Goal: Information Seeking & Learning: Find specific page/section

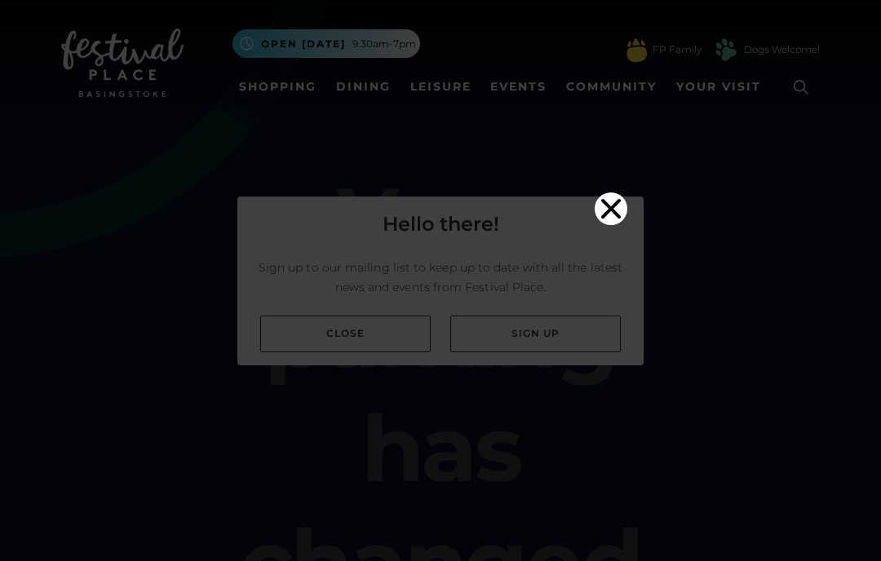
click at [620, 193] on icon "Close" at bounding box center [611, 209] width 33 height 33
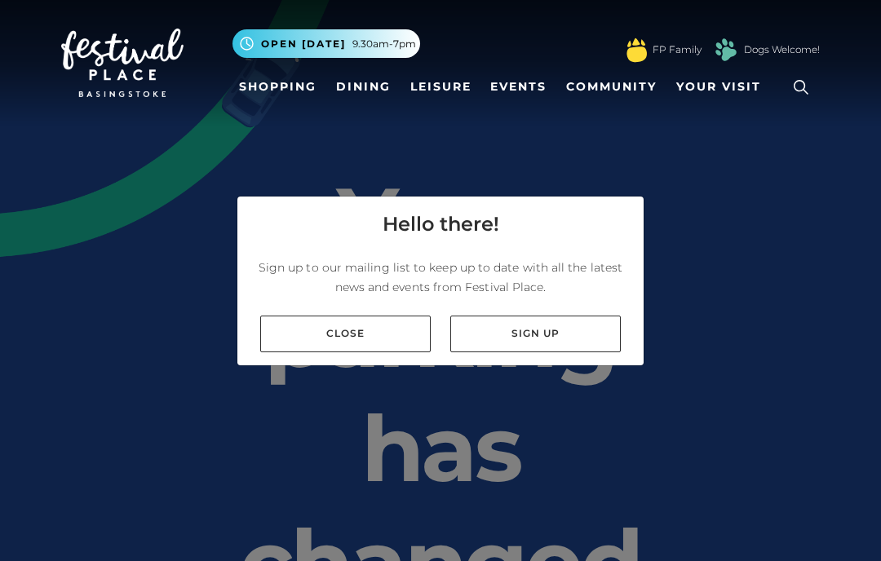
click at [365, 352] on link "Close" at bounding box center [345, 334] width 170 height 37
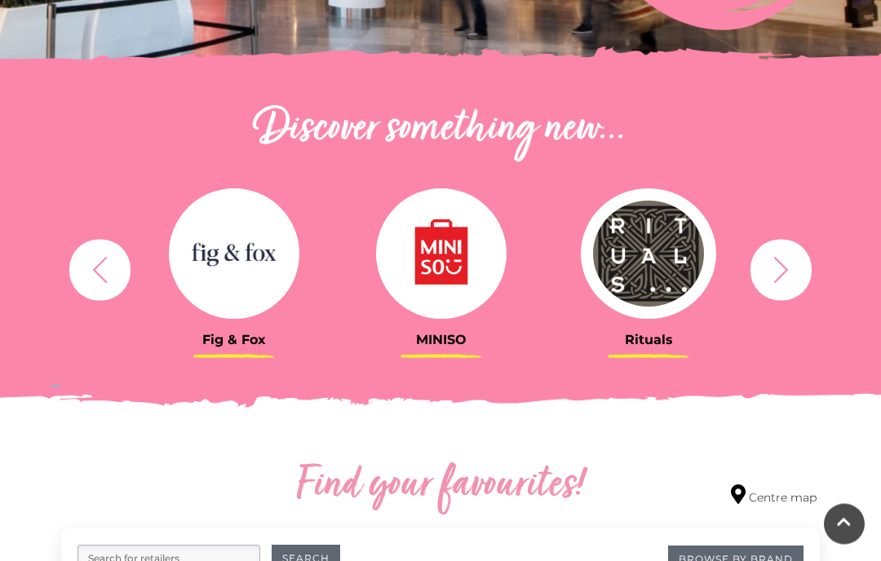
scroll to position [507, 0]
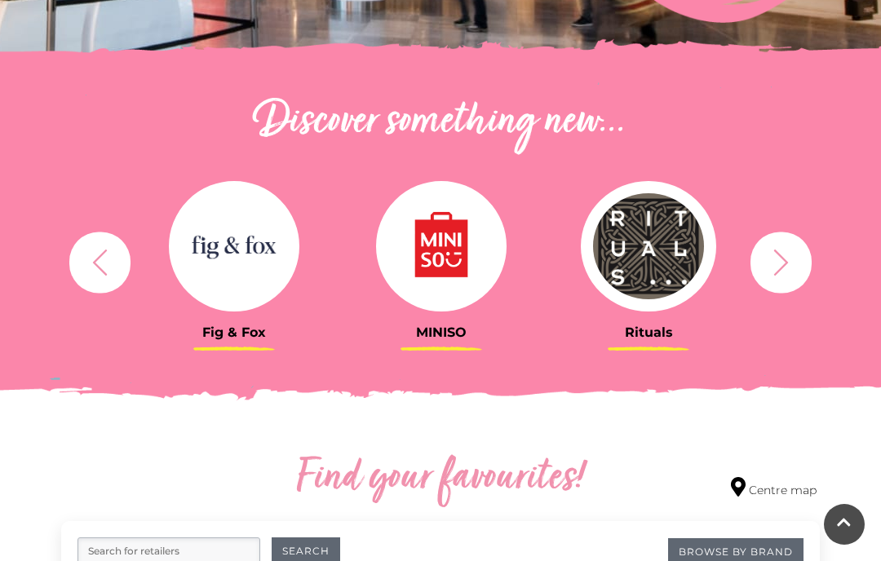
click at [566, 352] on div "Rituals" at bounding box center [648, 262] width 207 height 201
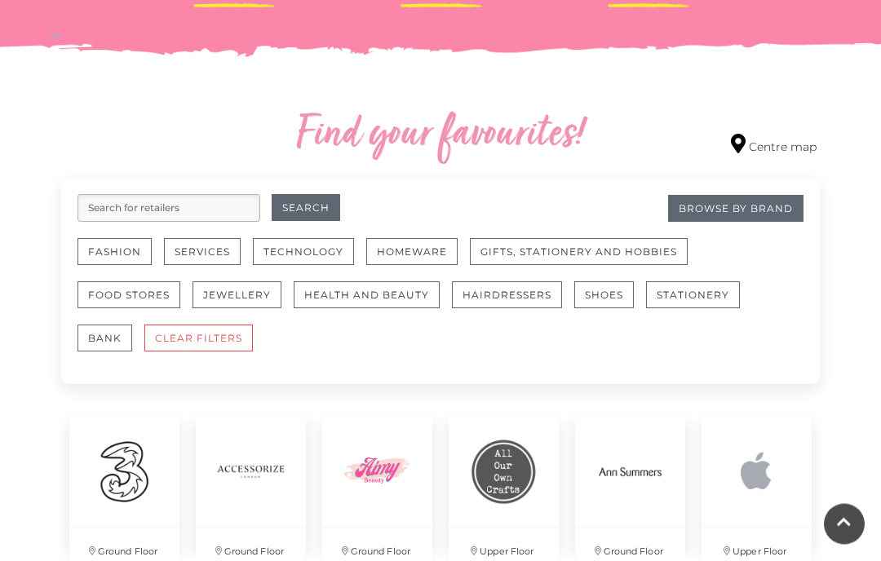
scroll to position [851, 0]
click at [228, 199] on input "search" at bounding box center [168, 208] width 183 height 28
click at [231, 208] on input "search" at bounding box center [168, 208] width 183 height 28
type input "John lewis"
click at [336, 214] on button "Search" at bounding box center [306, 207] width 69 height 27
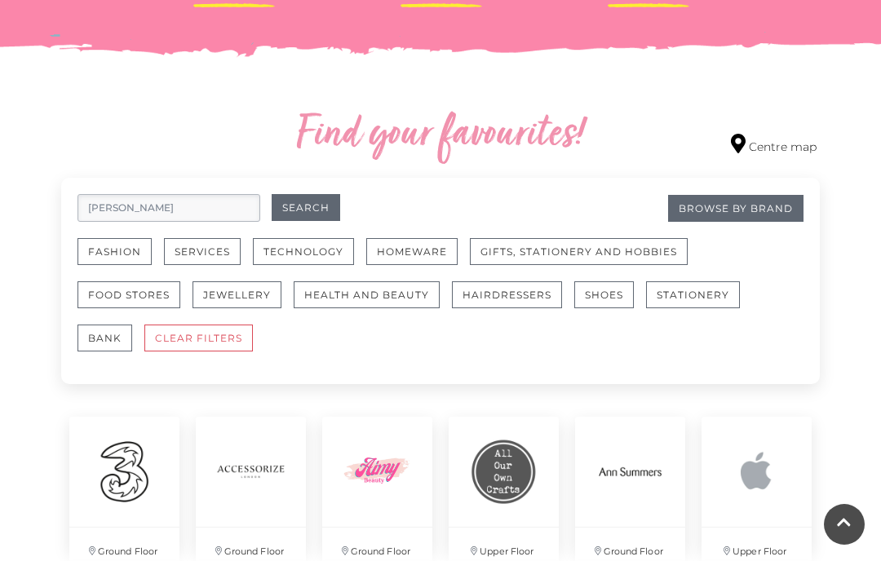
click at [317, 194] on button "Search" at bounding box center [306, 207] width 69 height 27
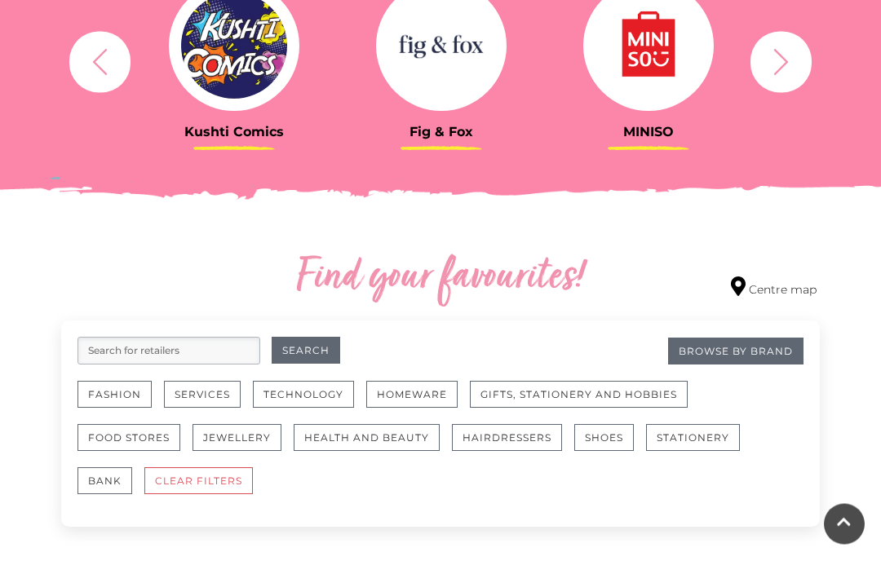
scroll to position [691, 0]
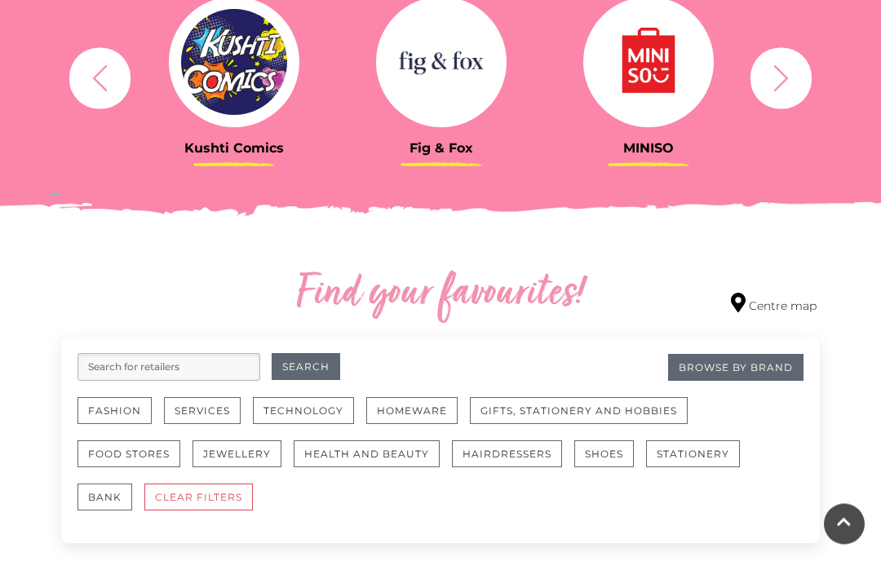
click at [559, 194] on div "Discover something new... Rituals Toytown Søstrene Grene Kushti Comics Fig & Fo…" at bounding box center [440, 46] width 881 height 430
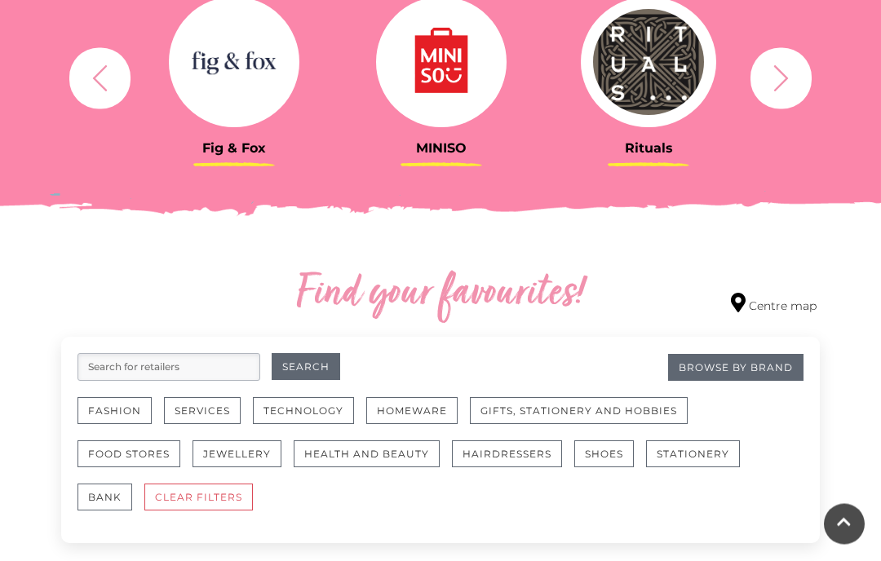
click at [730, 5] on div at bounding box center [648, 63] width 183 height 131
click at [813, 38] on div "Rituals Toytown Søstrene Grene Kushti Comics Fig & Fox MINISO" at bounding box center [440, 78] width 783 height 201
click at [782, 77] on icon "button" at bounding box center [781, 79] width 30 height 30
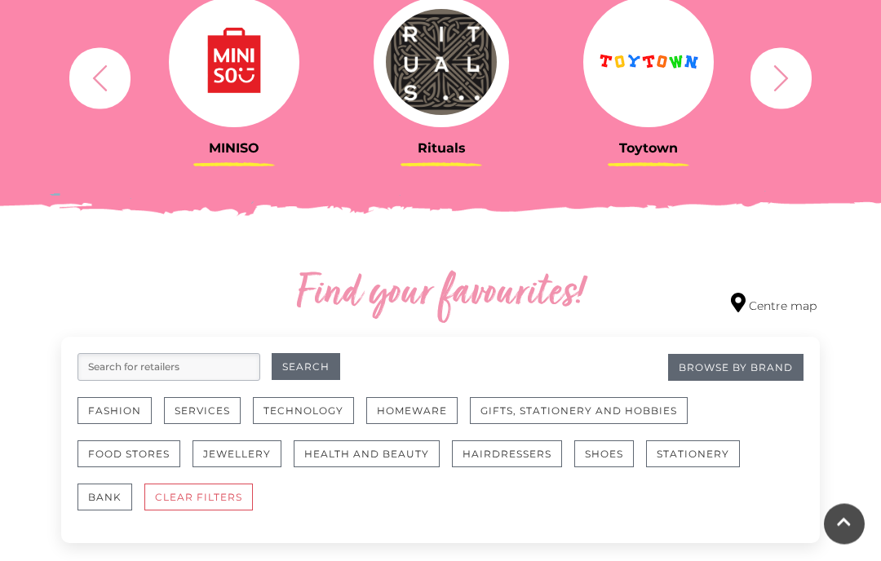
click at [785, 89] on icon "button" at bounding box center [781, 79] width 30 height 30
click at [778, 79] on icon "button" at bounding box center [781, 79] width 30 height 30
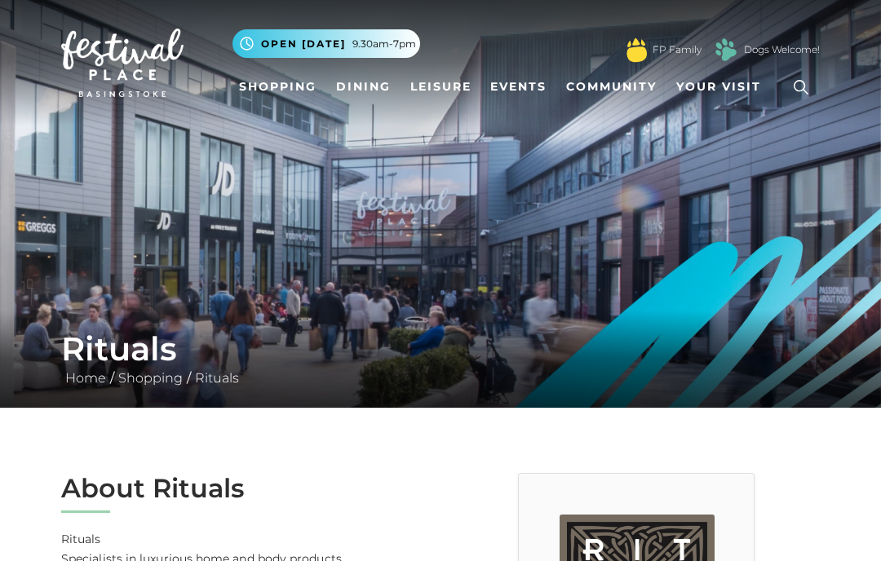
click at [710, 214] on img at bounding box center [440, 204] width 881 height 408
click at [321, 84] on link "Shopping" at bounding box center [277, 87] width 91 height 30
click at [305, 92] on link "Shopping" at bounding box center [277, 87] width 91 height 30
click at [306, 81] on link "Shopping" at bounding box center [277, 87] width 91 height 30
click at [308, 80] on link "Shopping" at bounding box center [277, 87] width 91 height 30
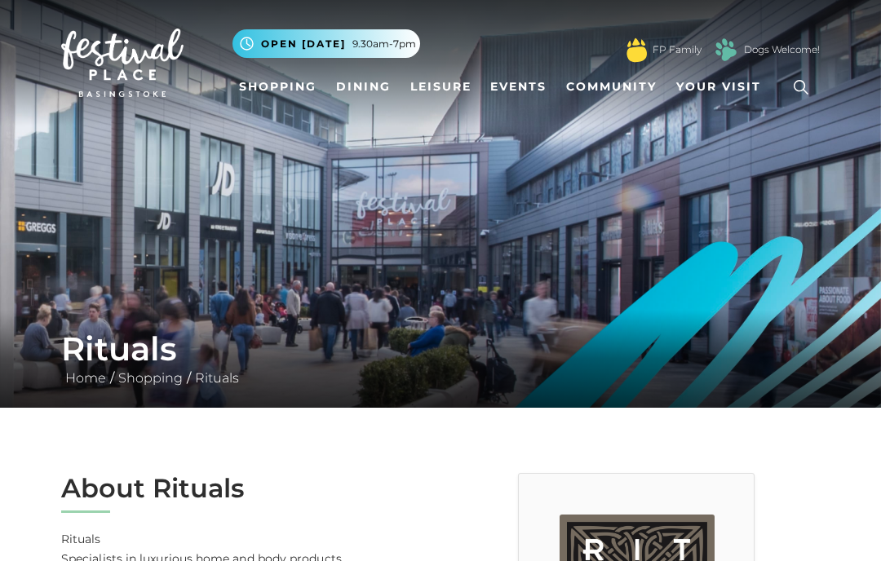
click at [307, 81] on link "Shopping" at bounding box center [277, 87] width 91 height 30
click at [304, 76] on link "Shopping" at bounding box center [277, 87] width 91 height 30
click at [292, 82] on link "Shopping" at bounding box center [277, 87] width 91 height 30
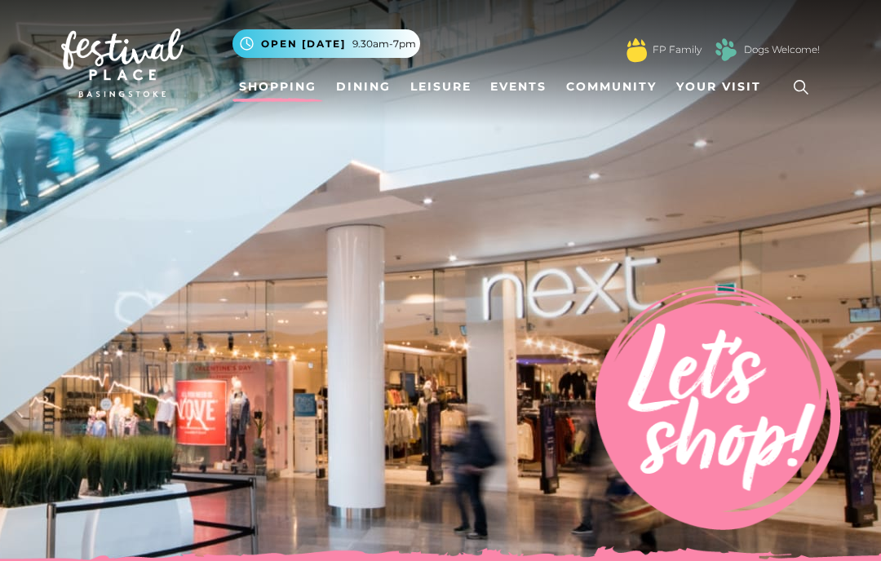
click at [422, 146] on img at bounding box center [440, 285] width 881 height 571
click at [464, 153] on img at bounding box center [440, 285] width 881 height 571
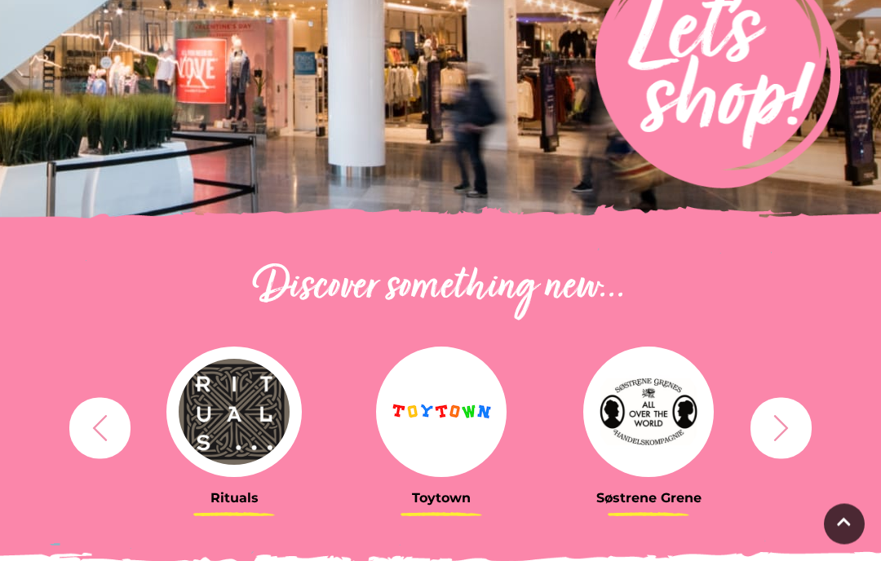
scroll to position [350, 0]
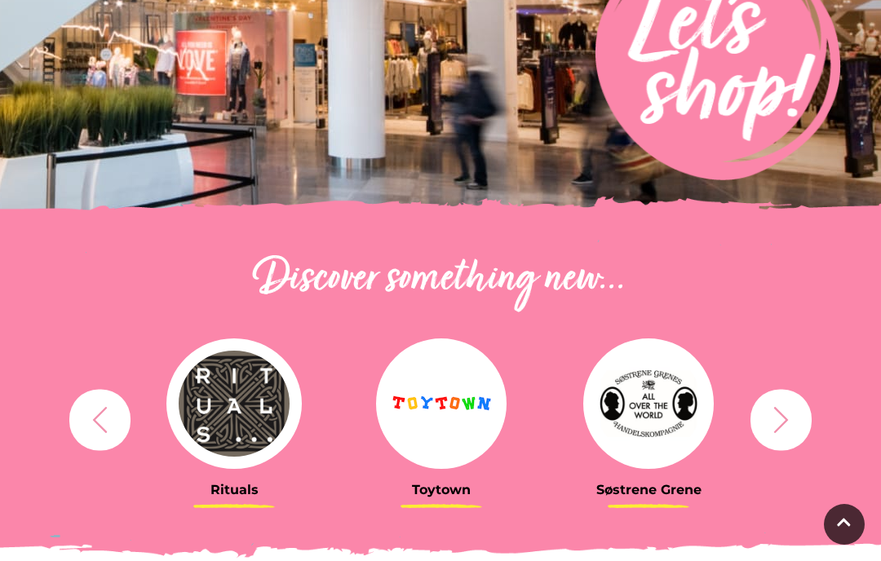
click at [782, 399] on button "button" at bounding box center [780, 419] width 61 height 61
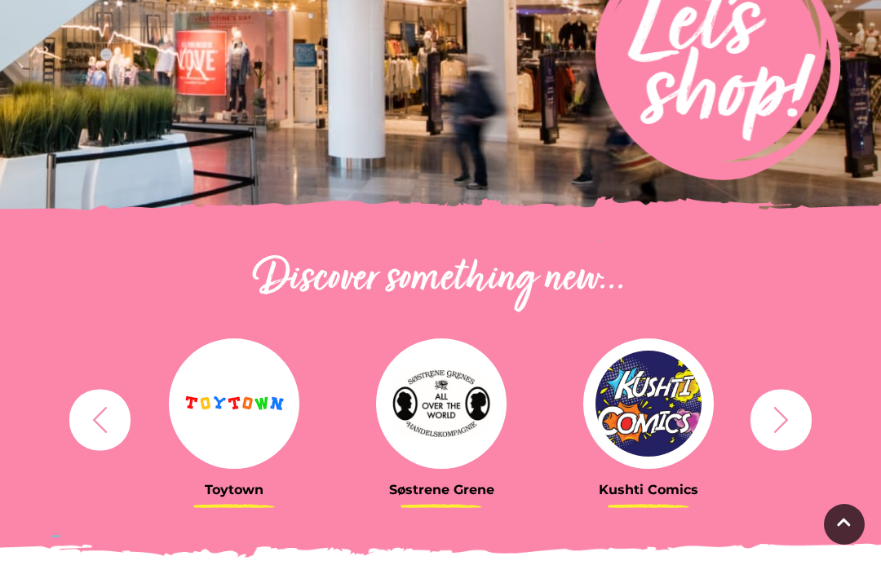
click at [790, 418] on icon "button" at bounding box center [781, 420] width 30 height 30
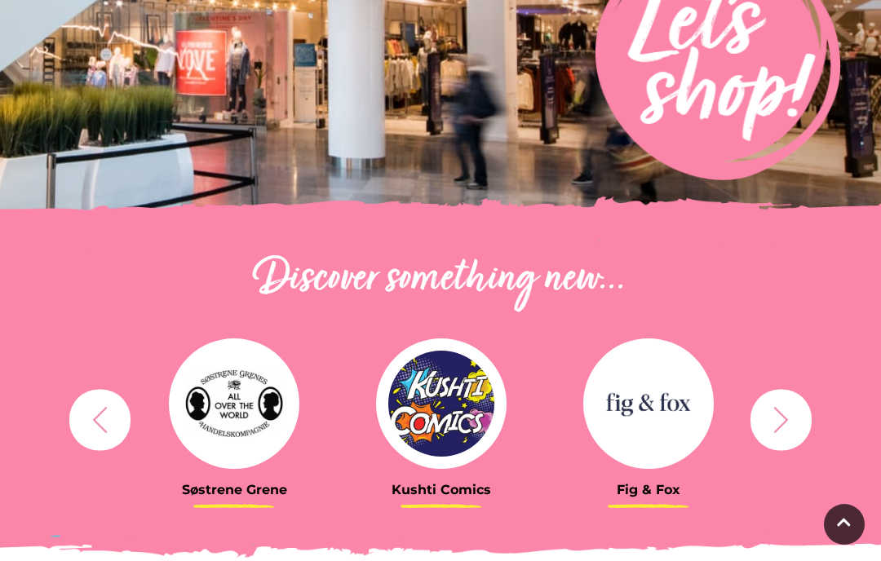
click at [784, 431] on icon "button" at bounding box center [781, 420] width 30 height 30
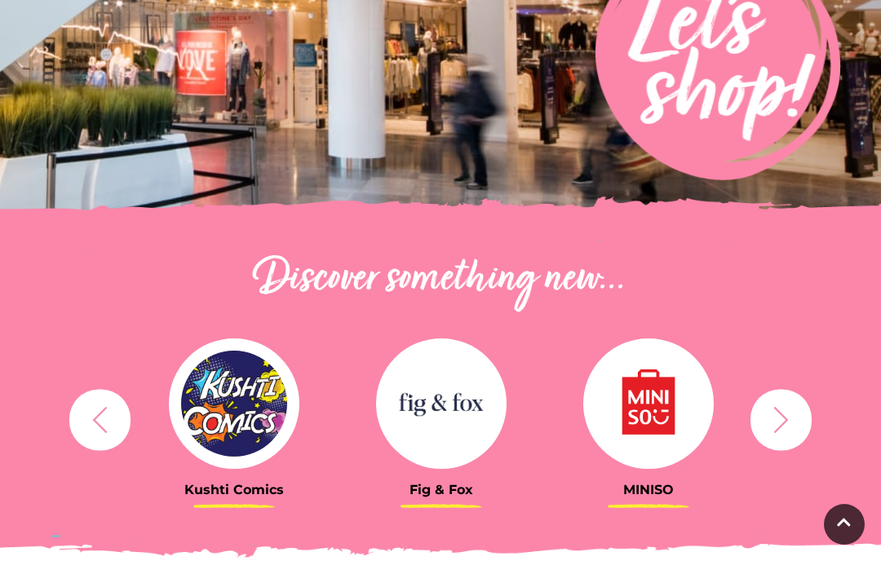
click at [791, 422] on icon "button" at bounding box center [781, 420] width 30 height 30
click at [789, 416] on icon "button" at bounding box center [781, 420] width 30 height 30
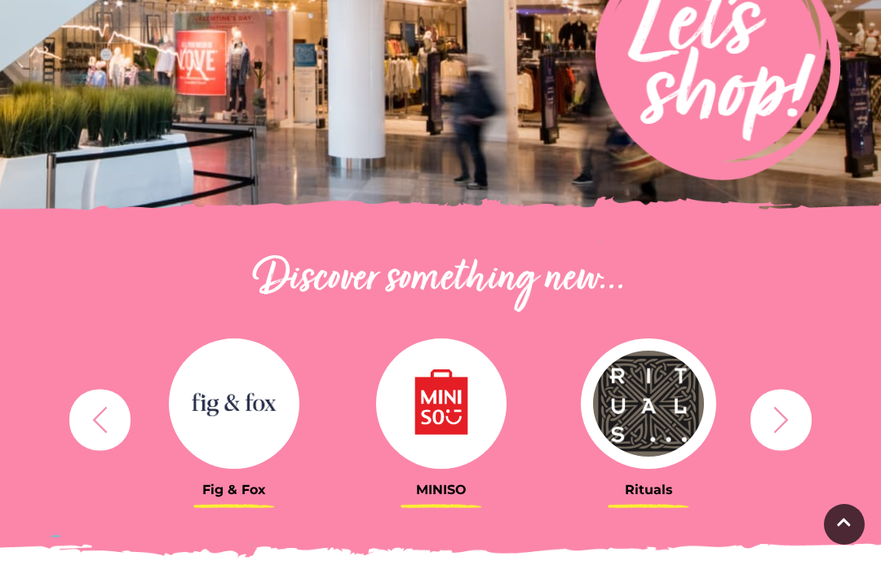
click at [786, 431] on icon "button" at bounding box center [781, 420] width 30 height 30
click at [796, 436] on button "button" at bounding box center [780, 419] width 61 height 61
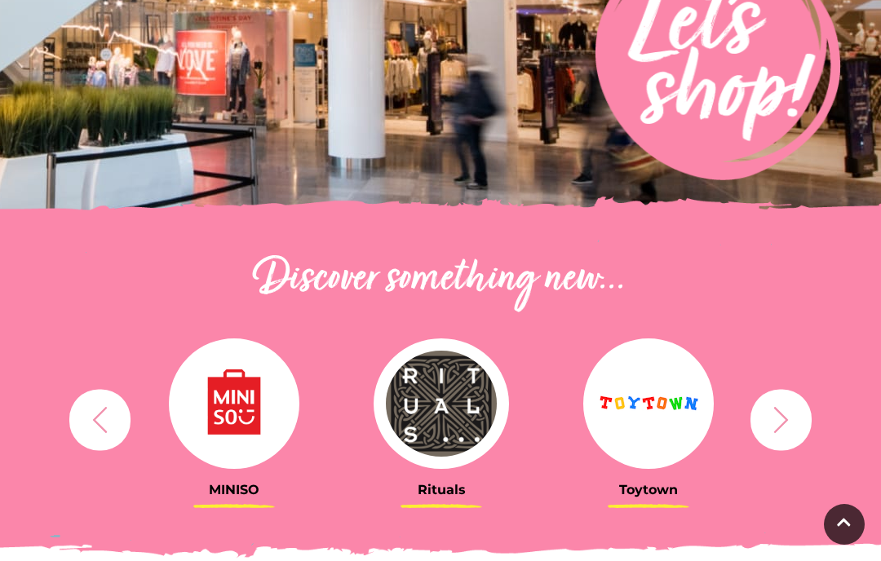
click at [794, 421] on icon "button" at bounding box center [781, 420] width 30 height 30
click at [798, 425] on button "button" at bounding box center [780, 419] width 61 height 61
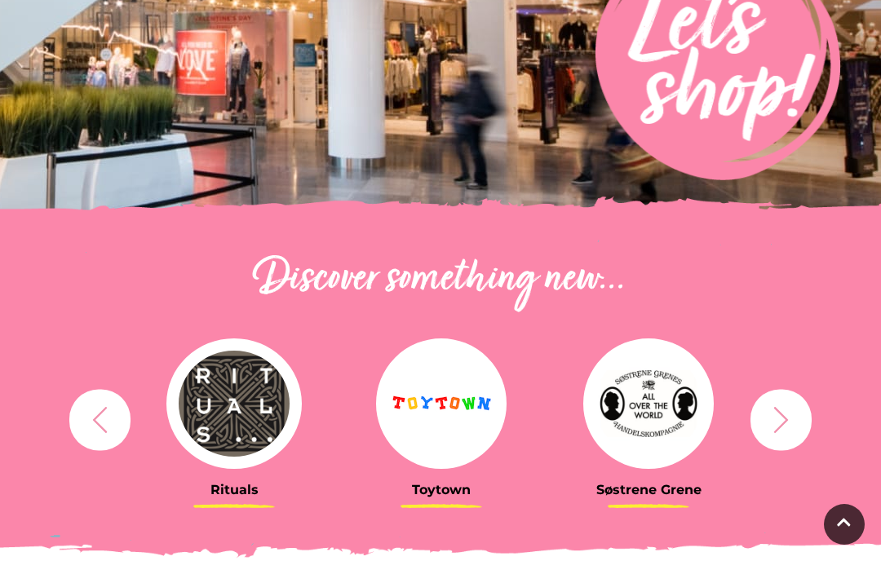
click at [796, 423] on button "button" at bounding box center [780, 419] width 61 height 61
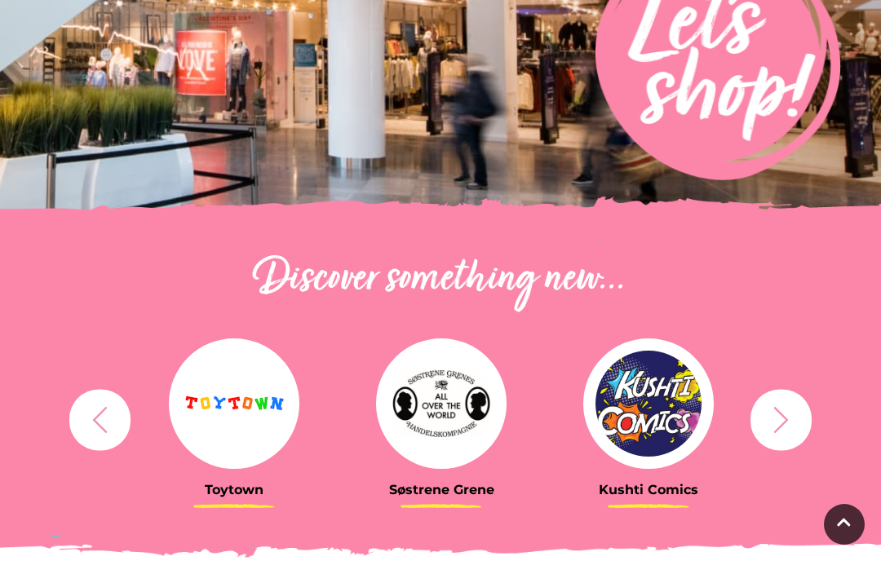
click at [788, 433] on icon "button" at bounding box center [781, 420] width 30 height 30
click at [800, 431] on button "button" at bounding box center [780, 419] width 61 height 61
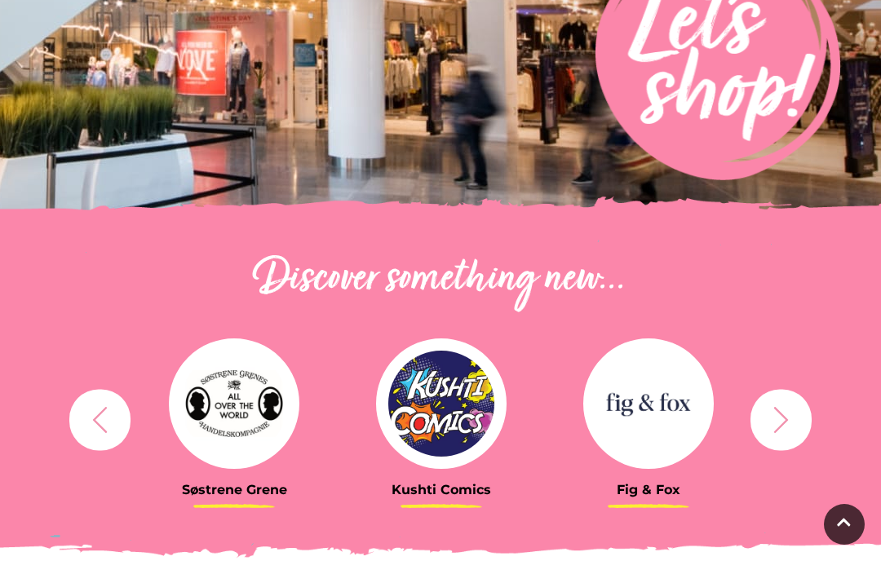
click at [781, 422] on icon "button" at bounding box center [781, 420] width 30 height 30
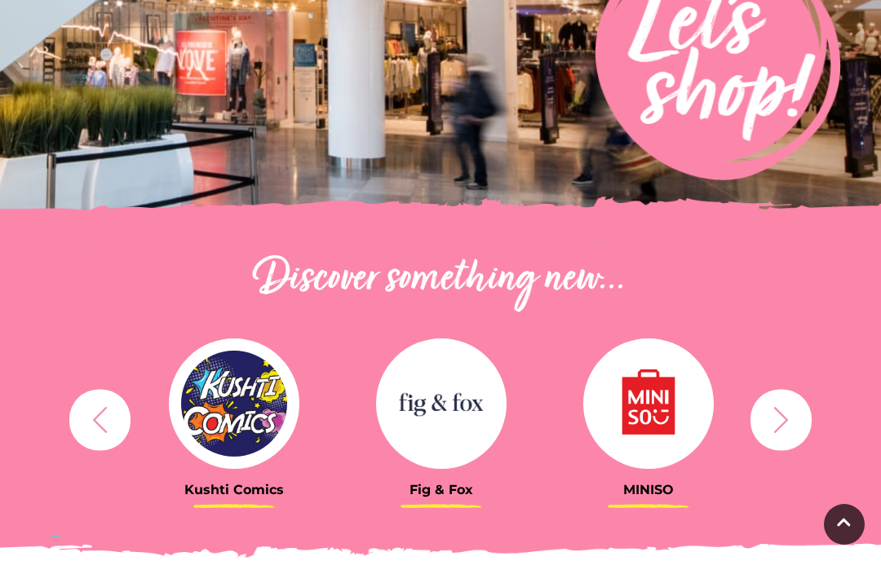
click at [799, 439] on button "button" at bounding box center [780, 419] width 61 height 61
click at [792, 444] on button "button" at bounding box center [780, 419] width 61 height 61
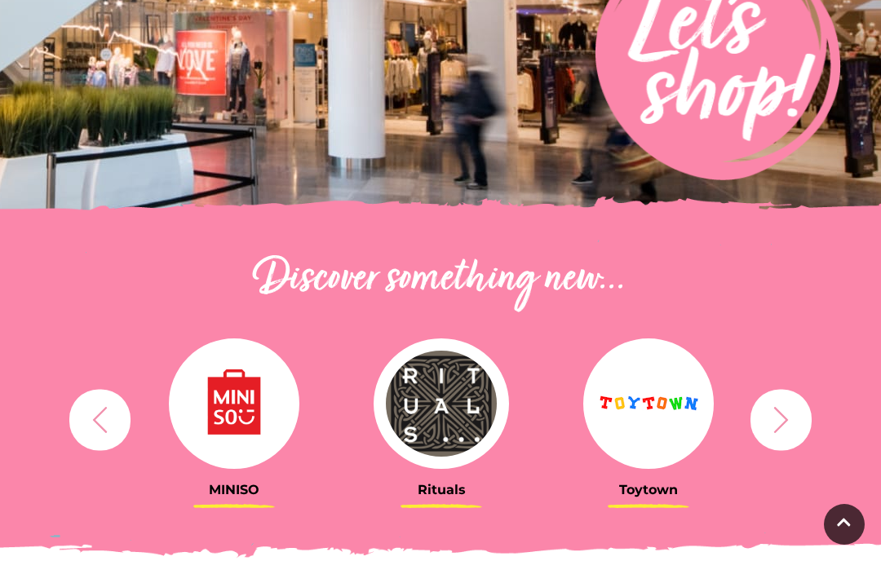
click at [795, 474] on div "Rituals Toytown Søstrene Grene Kushti Comics Fig & Fox MINISO" at bounding box center [440, 419] width 783 height 201
click at [793, 410] on icon "button" at bounding box center [781, 420] width 30 height 30
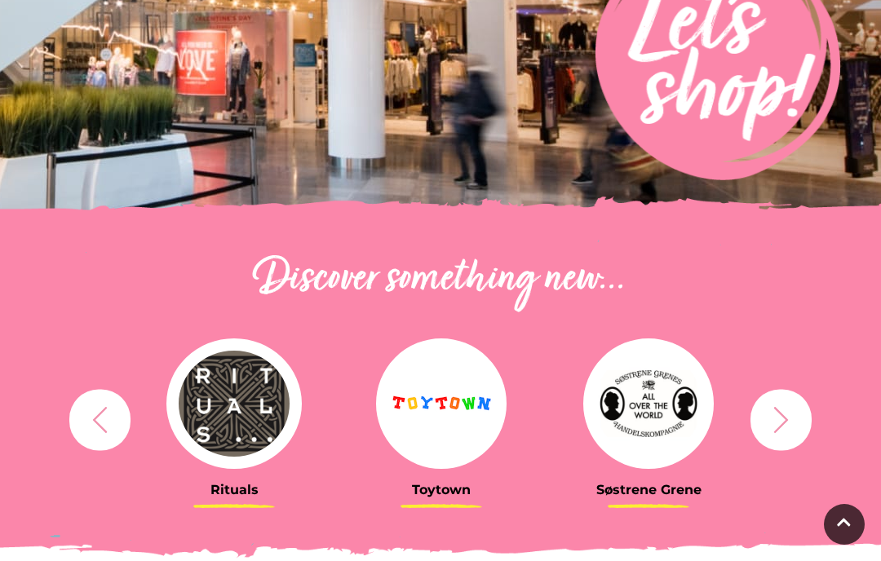
click at [795, 418] on icon "button" at bounding box center [781, 420] width 30 height 30
click at [797, 439] on button "button" at bounding box center [780, 419] width 61 height 61
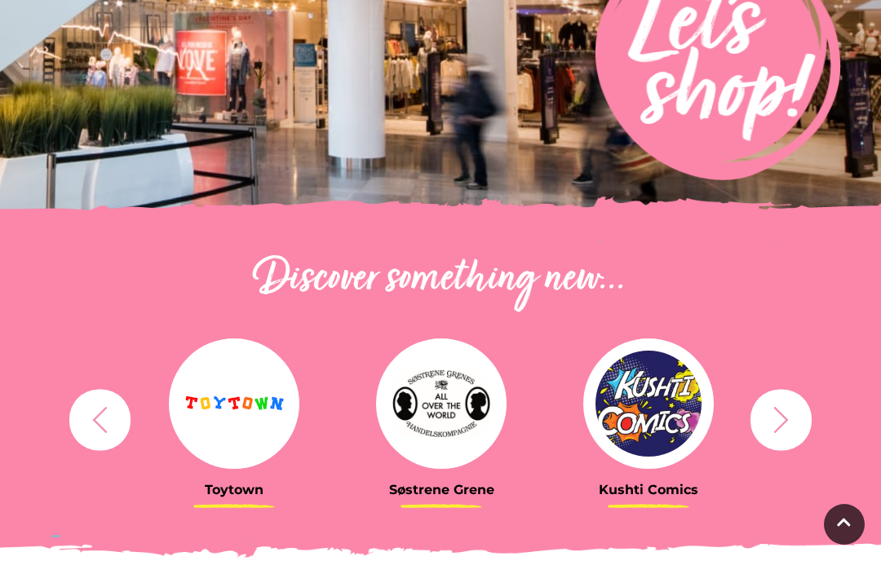
click at [784, 402] on button "button" at bounding box center [780, 419] width 61 height 61
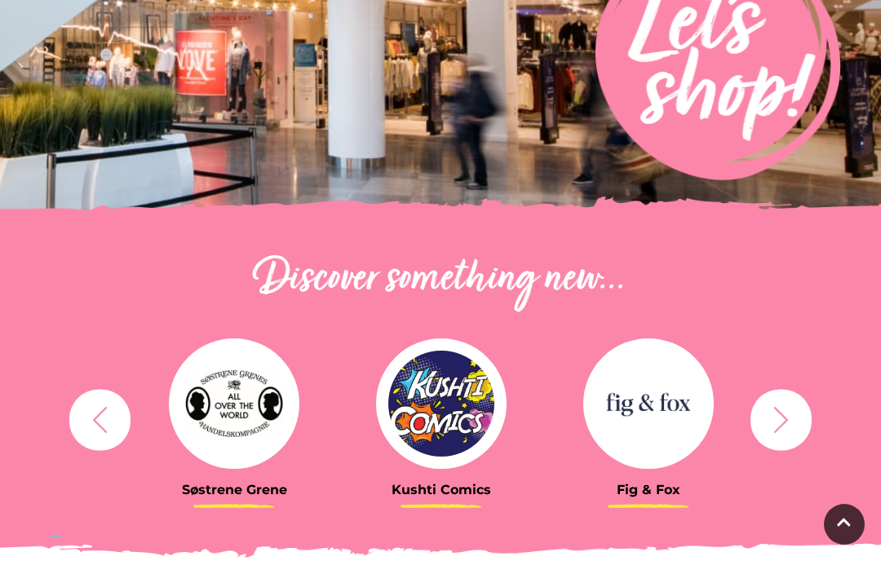
click at [803, 434] on button "button" at bounding box center [780, 419] width 61 height 61
click at [798, 428] on button "button" at bounding box center [780, 419] width 61 height 61
click at [802, 438] on button "button" at bounding box center [780, 419] width 61 height 61
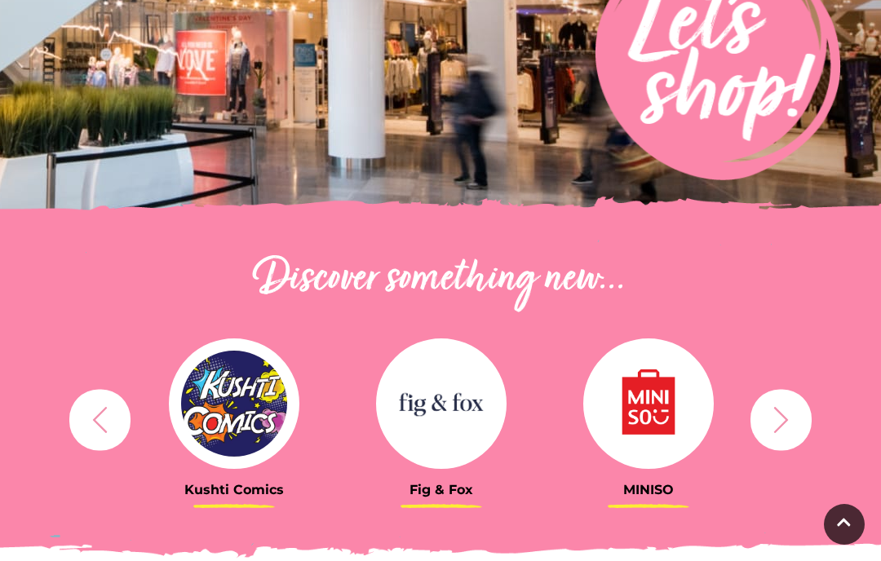
click at [795, 425] on icon "button" at bounding box center [781, 420] width 30 height 30
click at [794, 434] on icon "button" at bounding box center [781, 420] width 30 height 30
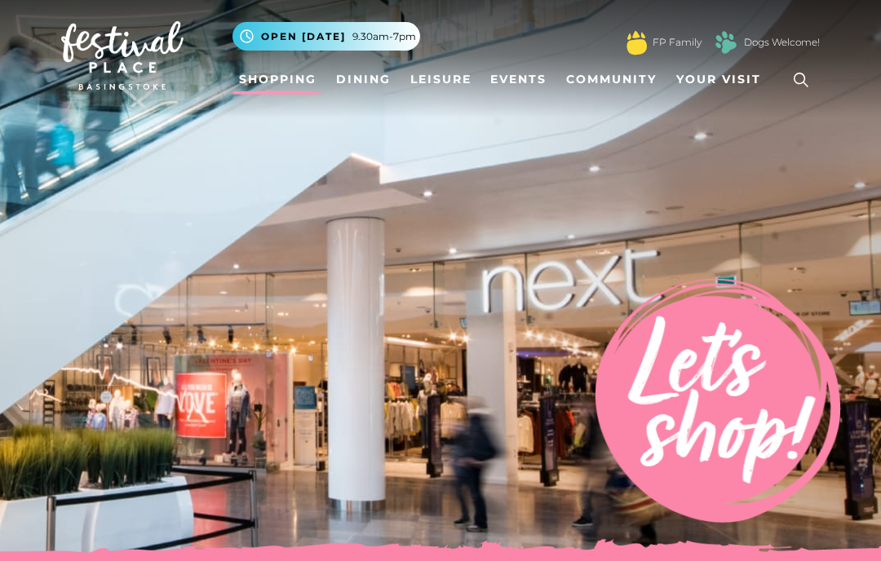
scroll to position [0, 0]
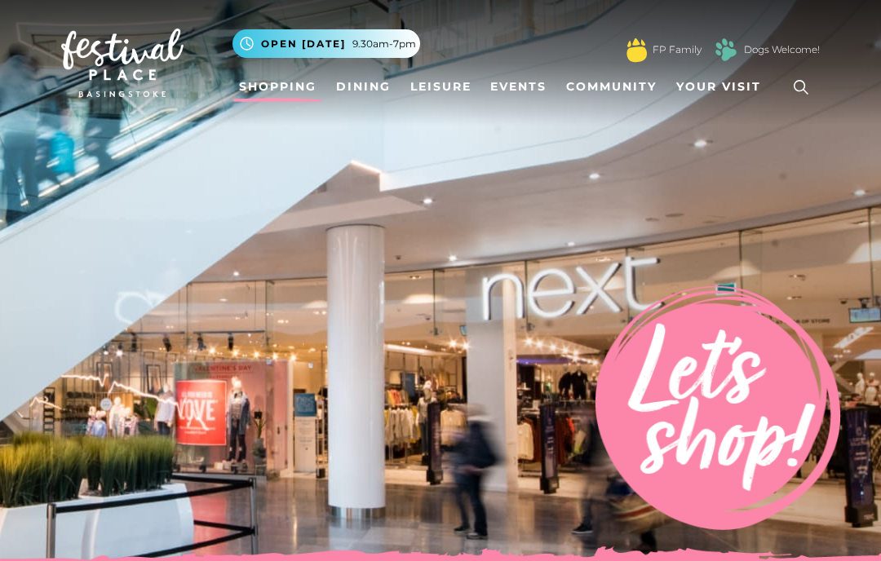
click at [782, 150] on img at bounding box center [440, 285] width 881 height 571
click at [774, 111] on nav "Toggle navigation .st5{fill:none;stroke:#FFFFFF;stroke-width:2.29;stroke-miterl…" at bounding box center [440, 63] width 881 height 126
click at [771, 219] on img at bounding box center [440, 285] width 881 height 571
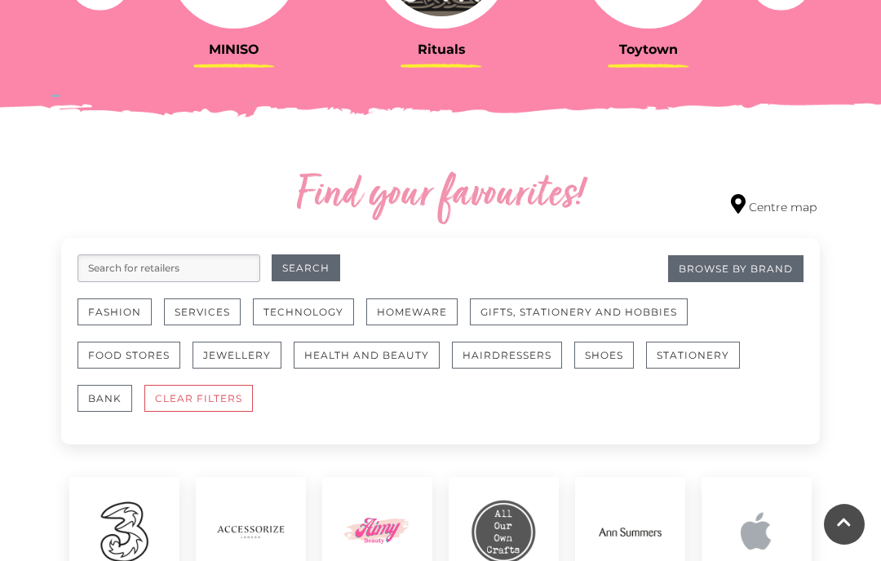
scroll to position [824, 0]
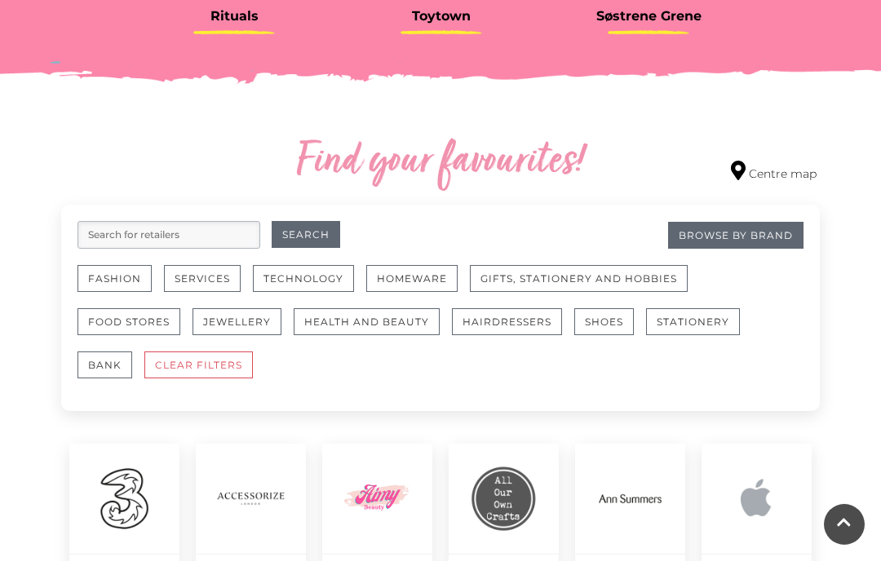
click at [774, 392] on div "Fashion Services Technology Homeware Gifts, Stationery and Hobbies Food Stores …" at bounding box center [440, 330] width 726 height 130
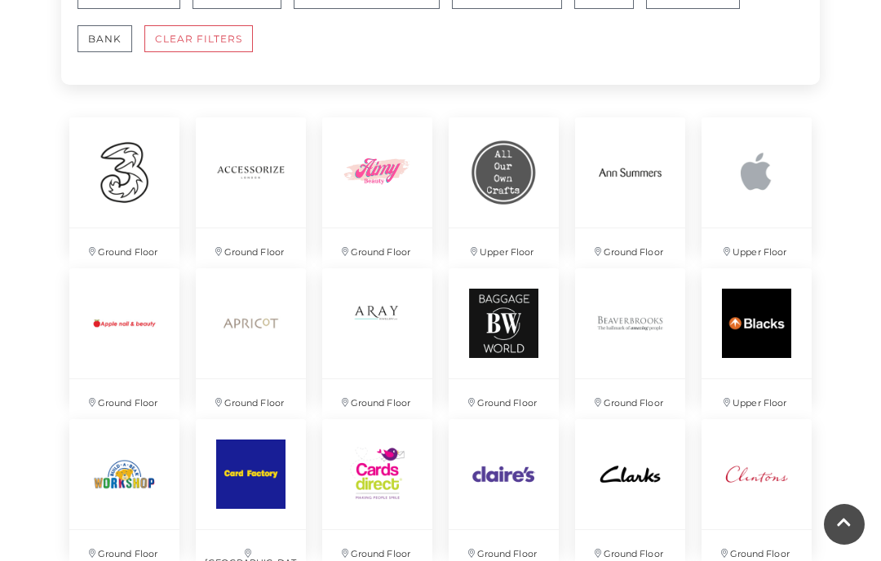
scroll to position [1149, 0]
click at [754, 206] on img at bounding box center [757, 173] width 110 height 110
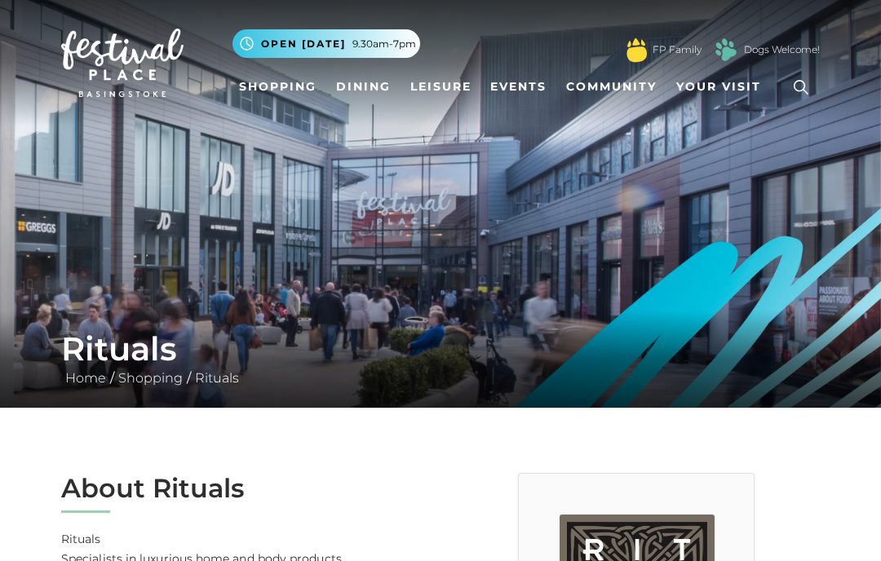
scroll to position [1, 0]
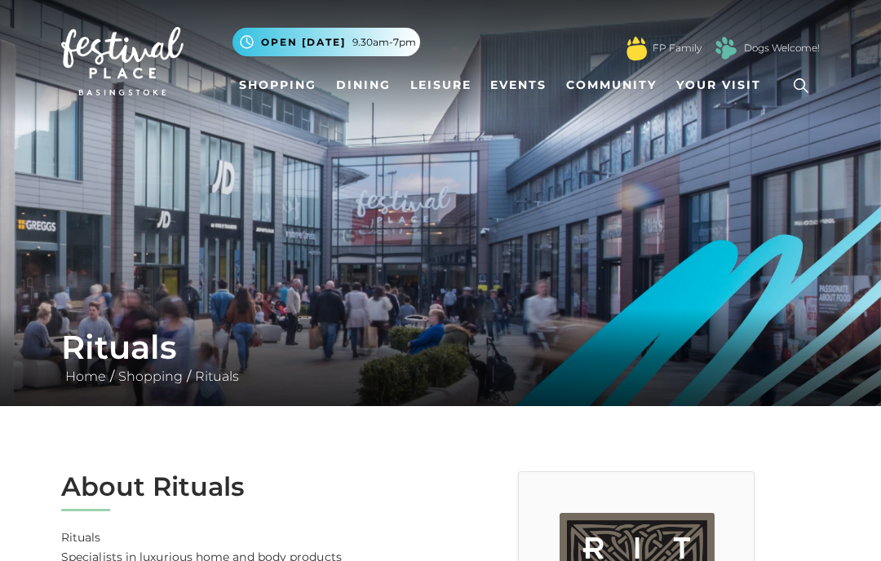
click at [308, 91] on link "Shopping" at bounding box center [277, 86] width 91 height 30
click at [315, 71] on link "Shopping" at bounding box center [277, 86] width 91 height 30
click at [303, 98] on link "Shopping" at bounding box center [277, 86] width 91 height 30
click at [294, 74] on link "Shopping" at bounding box center [277, 85] width 91 height 30
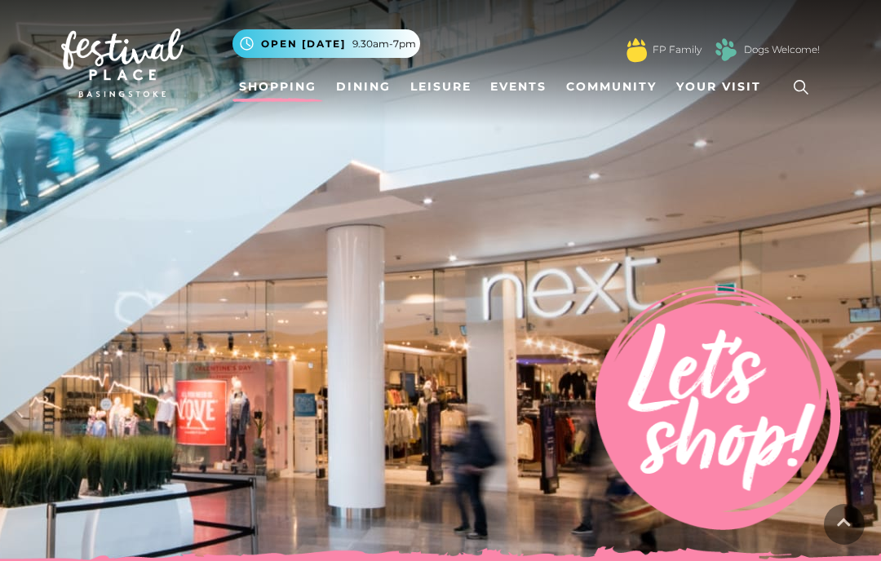
scroll to position [692, 0]
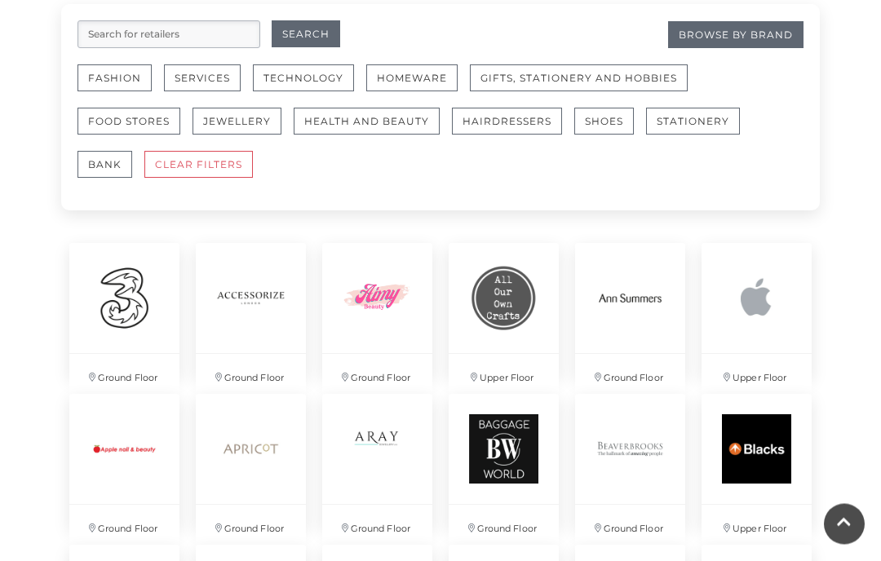
scroll to position [1025, 0]
click at [178, 104] on link "Services" at bounding box center [208, 85] width 89 height 43
click at [155, 64] on link "Fashion" at bounding box center [120, 85] width 86 height 43
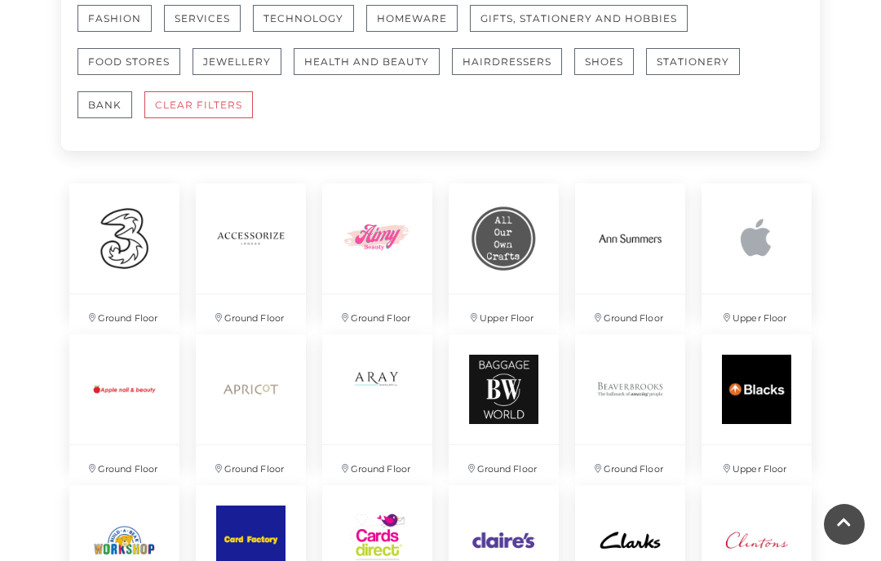
click at [159, 46] on link "Fashion" at bounding box center [120, 26] width 86 height 43
click at [158, 54] on button "Food Stores" at bounding box center [128, 61] width 103 height 27
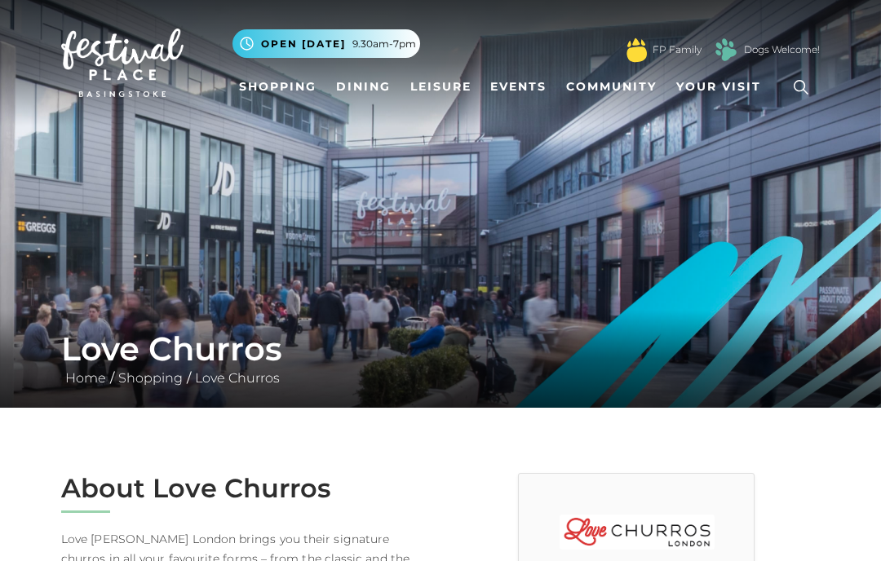
click at [788, 157] on img at bounding box center [440, 204] width 881 height 408
click at [281, 80] on link "Shopping" at bounding box center [277, 87] width 91 height 30
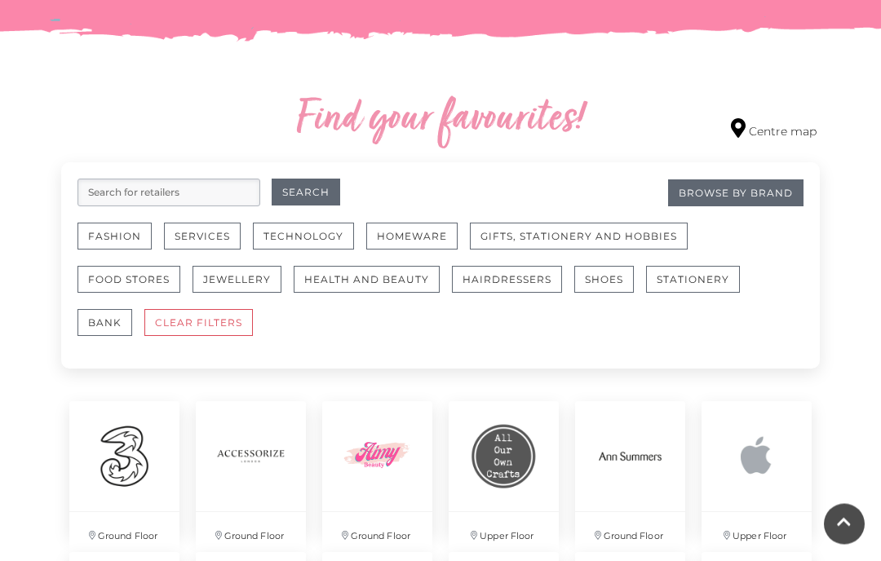
scroll to position [888, 0]
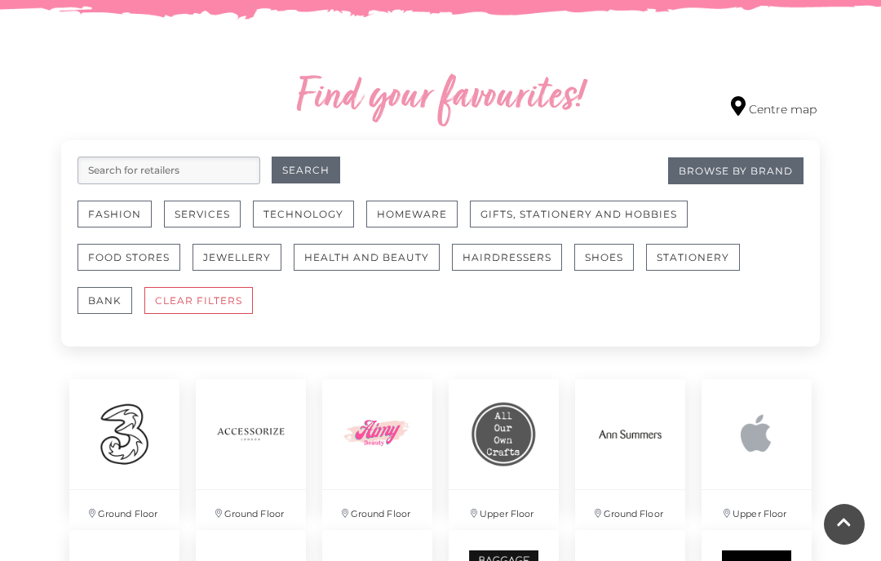
click at [410, 211] on button "Homeware" at bounding box center [411, 214] width 91 height 27
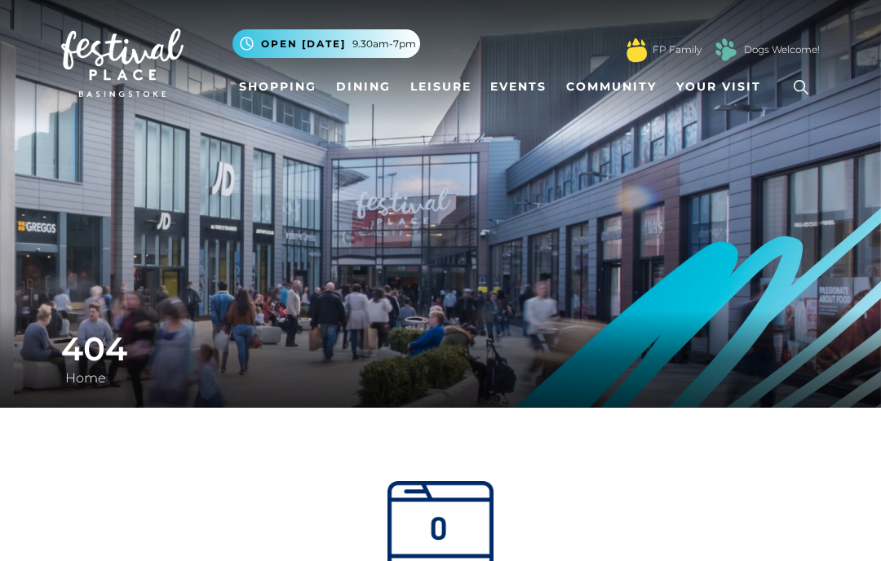
click at [769, 47] on link "Dogs Welcome!" at bounding box center [782, 49] width 76 height 15
click at [740, 46] on img at bounding box center [726, 49] width 33 height 33
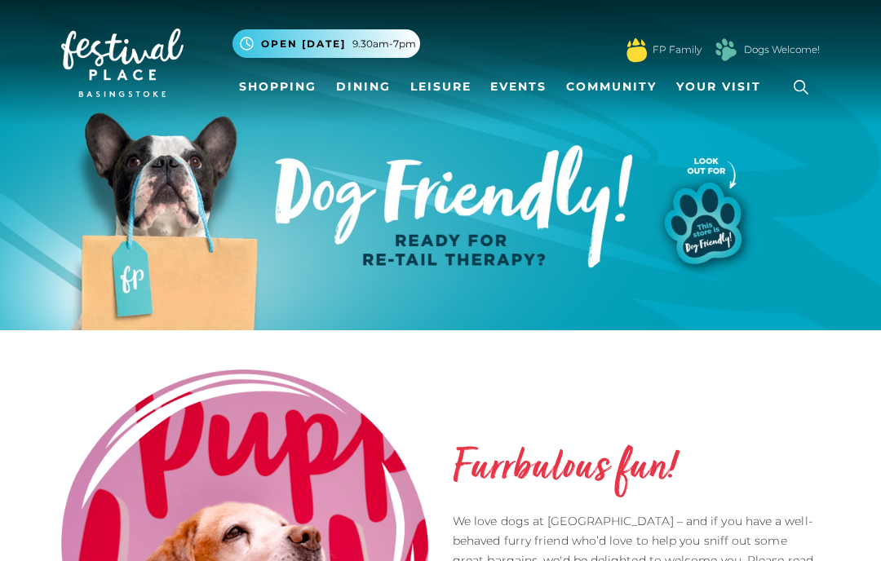
click at [764, 75] on link "Your Visit" at bounding box center [723, 87] width 106 height 30
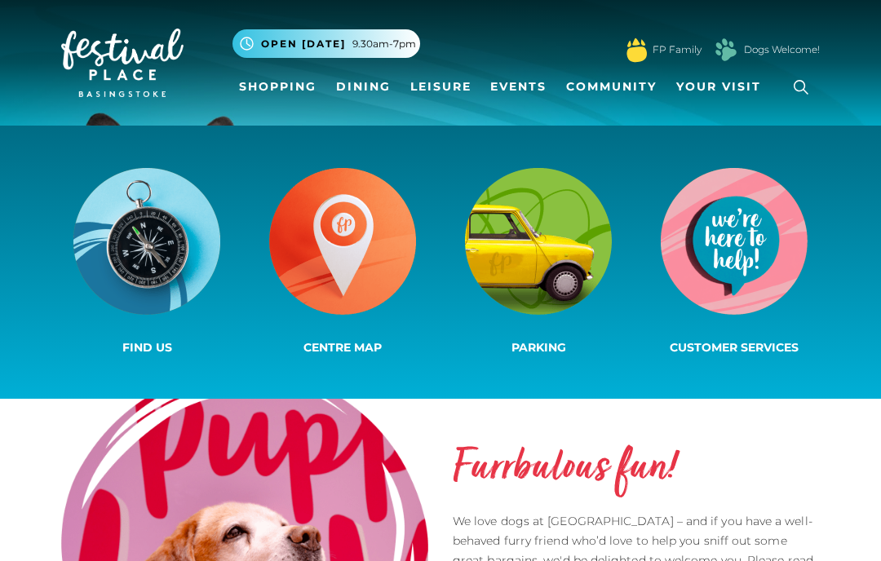
click at [742, 24] on div ".st5{fill:none;stroke:#FFFFFF;stroke-width:2.29;stroke-miterlimit:10;} Open tod…" at bounding box center [525, 44] width 587 height 49
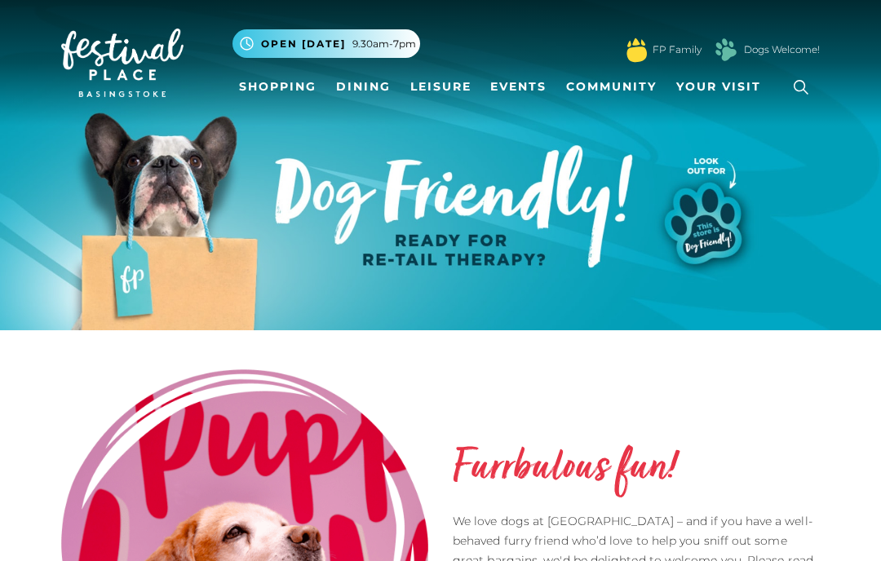
click at [755, 46] on link "Dogs Welcome!" at bounding box center [782, 49] width 76 height 15
click at [749, 50] on link "Dogs Welcome!" at bounding box center [782, 49] width 76 height 15
click at [771, 53] on link "Dogs Welcome!" at bounding box center [782, 49] width 76 height 15
click at [759, 44] on link "Dogs Welcome!" at bounding box center [782, 49] width 76 height 15
click at [759, 202] on img at bounding box center [440, 165] width 881 height 330
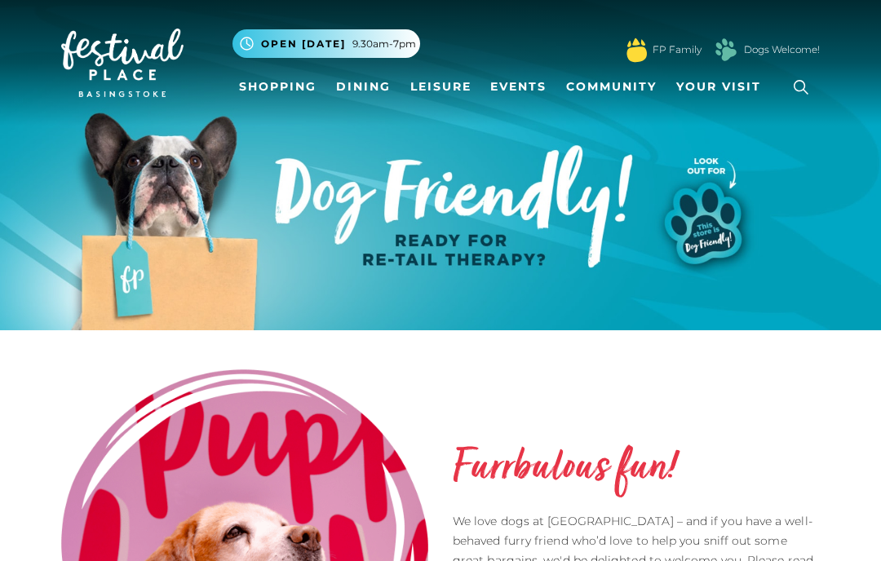
click at [755, 210] on img at bounding box center [440, 165] width 881 height 330
